Goal: Information Seeking & Learning: Learn about a topic

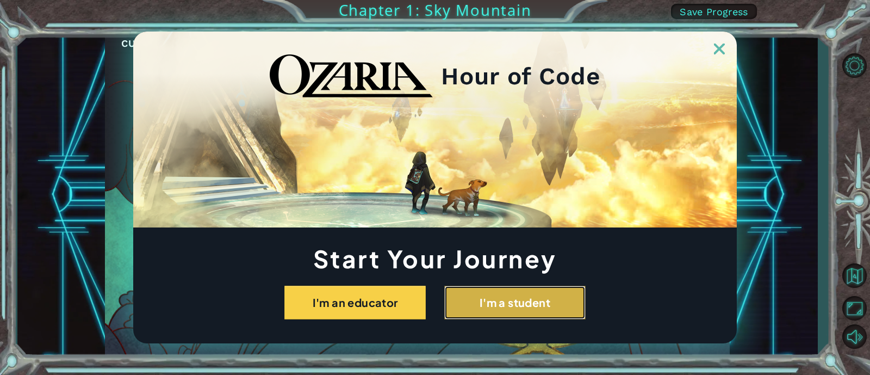
click at [550, 298] on button "I'm a student" at bounding box center [514, 302] width 141 height 34
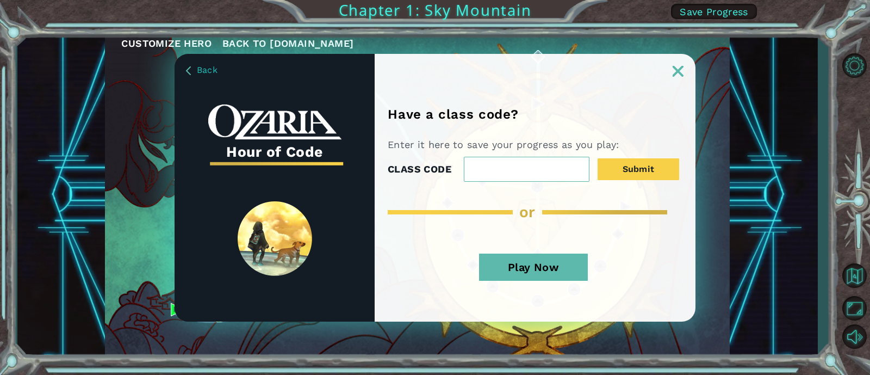
click at [547, 276] on button "Play Now" at bounding box center [533, 266] width 109 height 27
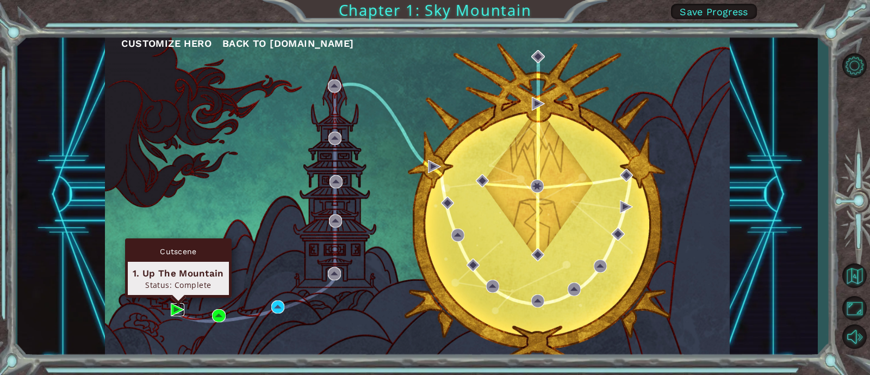
click at [171, 310] on img at bounding box center [177, 309] width 13 height 13
